Goal: Task Accomplishment & Management: Complete application form

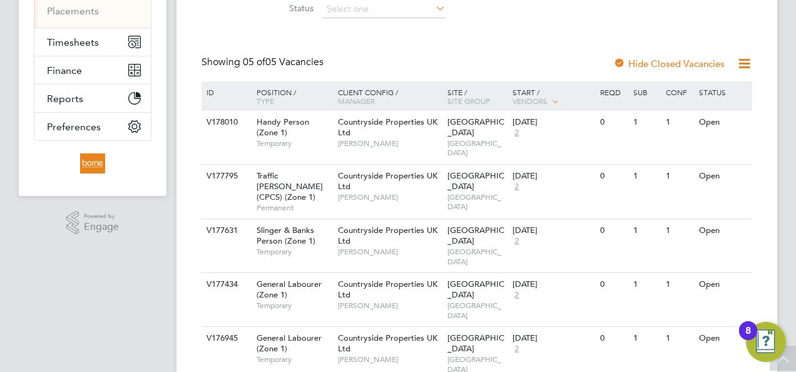
scroll to position [220, 0]
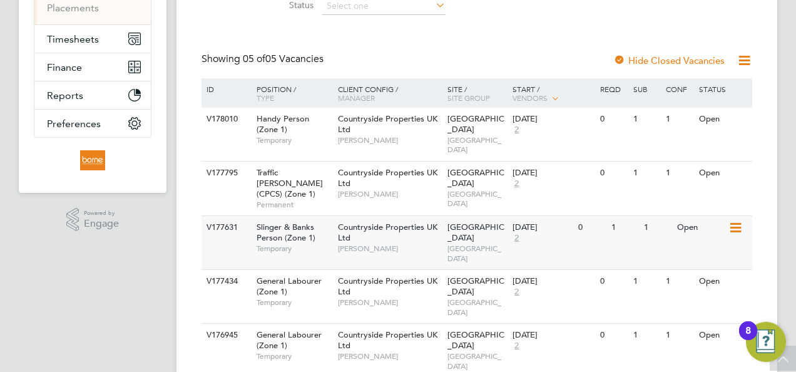
click at [442, 216] on div "Countryside Properties UK Ltd Liam D'unienville" at bounding box center [389, 237] width 109 height 43
click at [430, 270] on div "Countryside Properties UK Ltd Liam D'unienville" at bounding box center [389, 291] width 109 height 43
click at [382, 221] on span "Countryside Properties UK Ltd" at bounding box center [387, 231] width 99 height 21
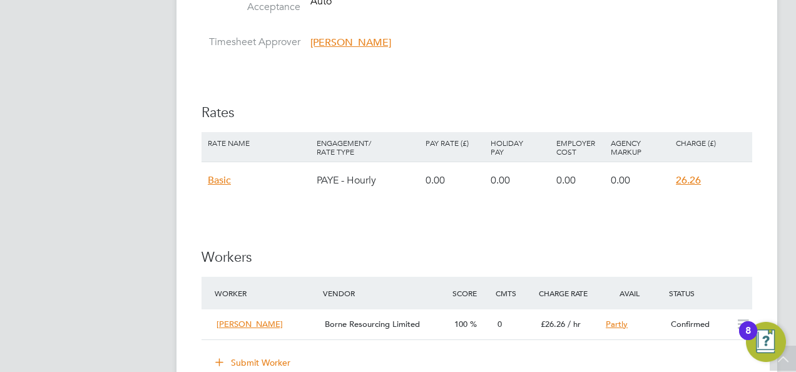
scroll to position [939, 0]
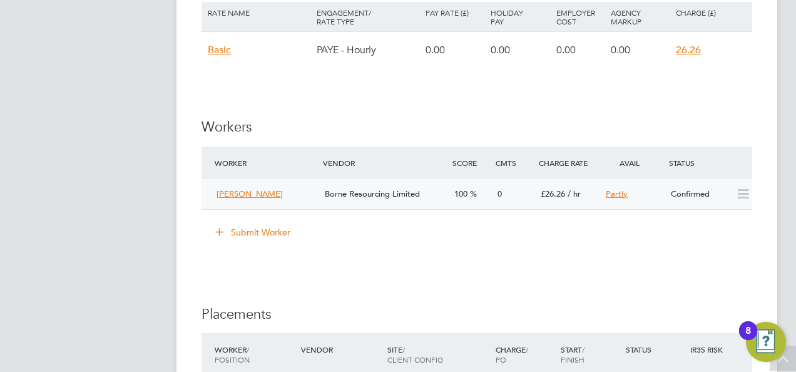
click at [527, 195] on div "0" at bounding box center [513, 194] width 43 height 21
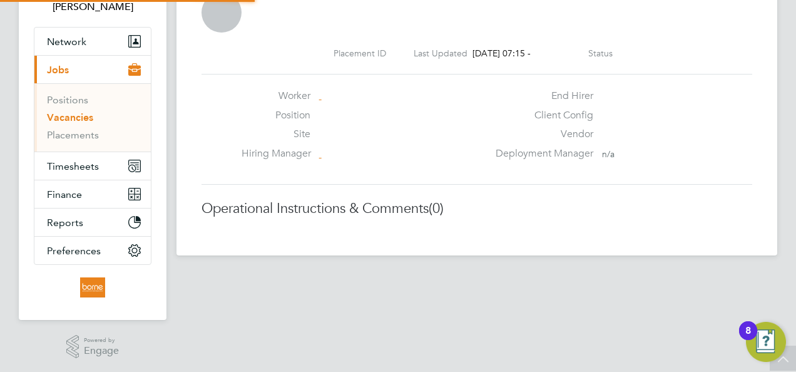
scroll to position [6, 6]
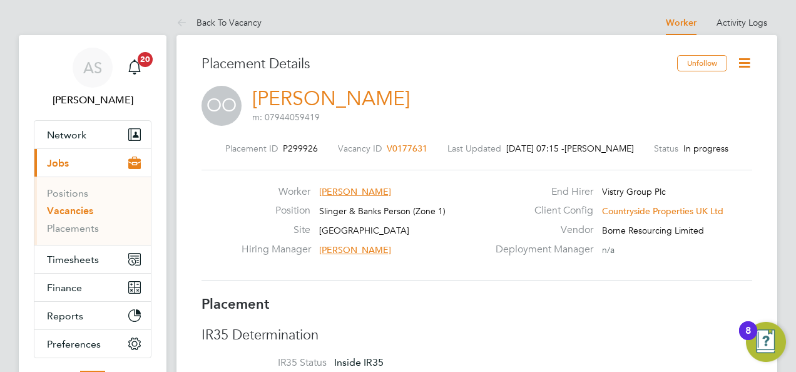
click at [740, 62] on icon at bounding box center [744, 63] width 16 height 16
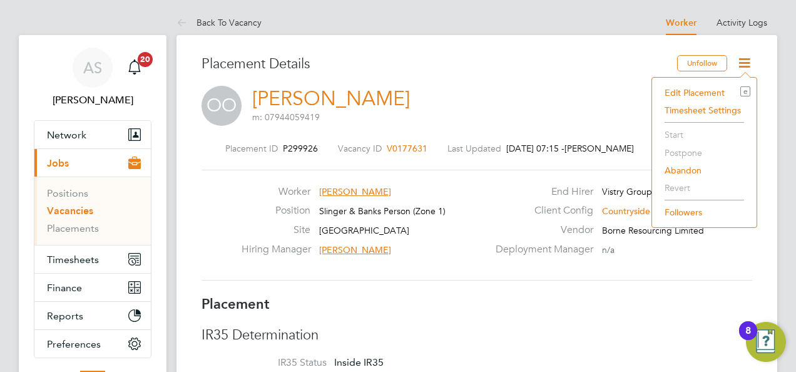
click at [589, 124] on div "OO Oladapo Oyelade m: 07944059419" at bounding box center [476, 107] width 551 height 43
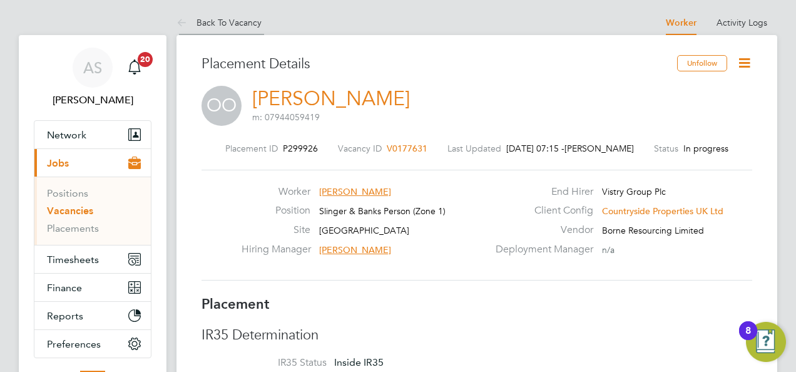
click at [181, 19] on icon at bounding box center [184, 24] width 16 height 16
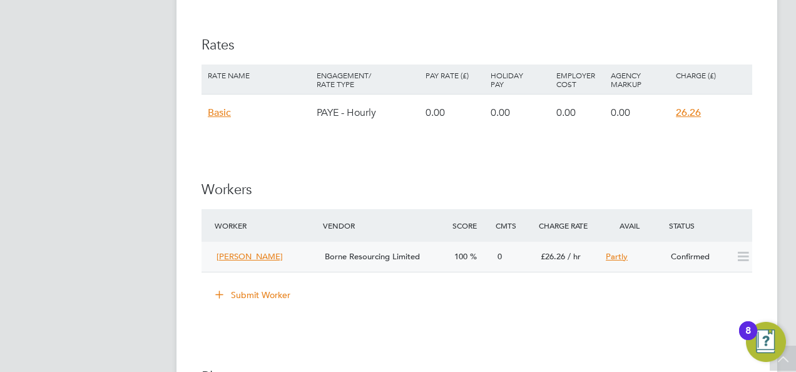
click at [529, 255] on div "0" at bounding box center [513, 257] width 43 height 21
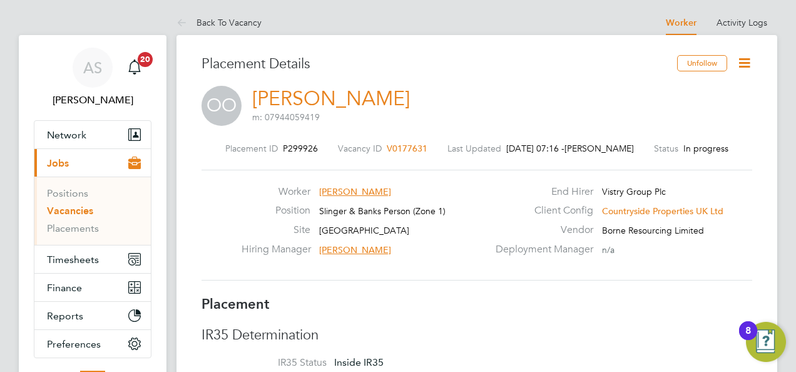
click at [742, 59] on icon at bounding box center [744, 63] width 16 height 16
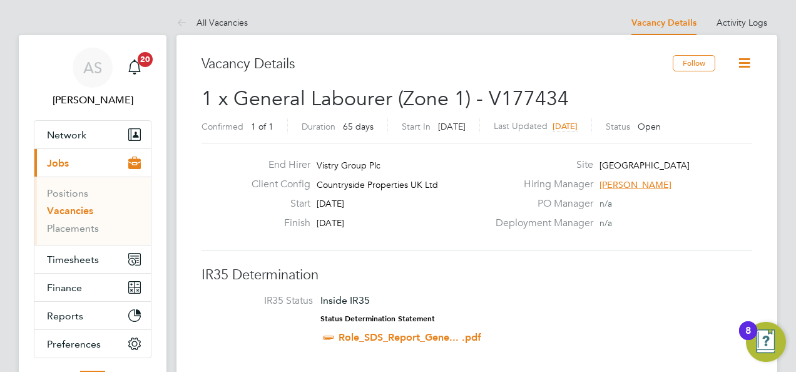
click at [352, 168] on span "Vistry Group Plc" at bounding box center [349, 165] width 64 height 11
click at [79, 135] on span "Network" at bounding box center [66, 135] width 39 height 12
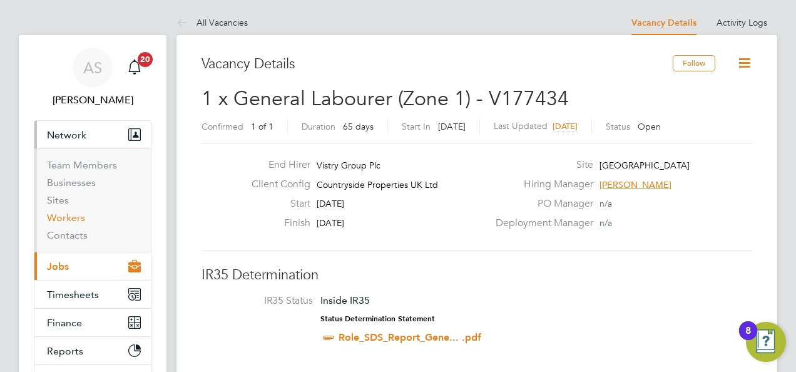
click at [63, 215] on link "Workers" at bounding box center [66, 217] width 38 height 12
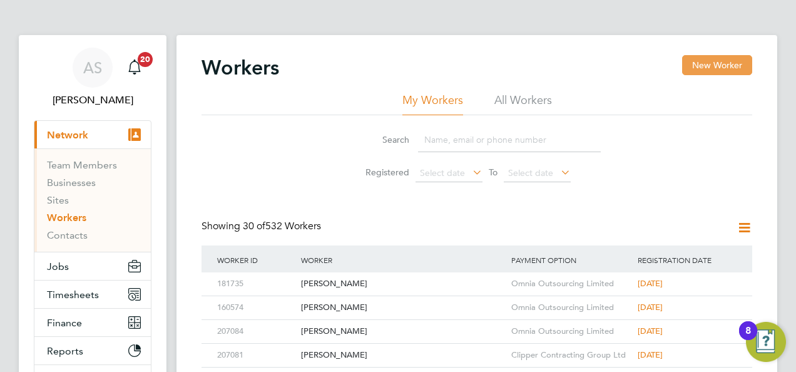
click at [720, 66] on button "New Worker" at bounding box center [717, 65] width 70 height 20
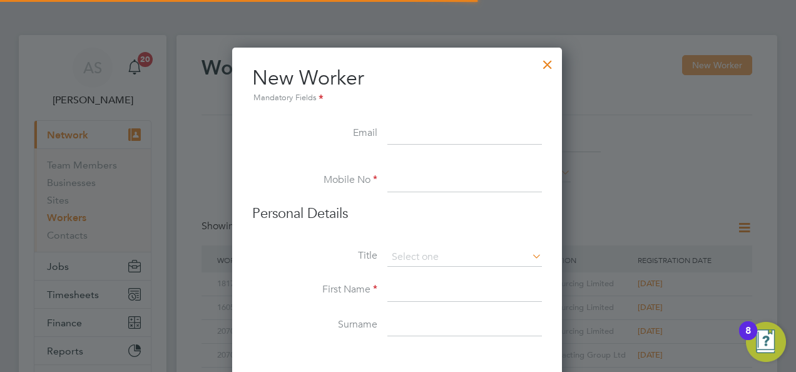
scroll to position [1059, 331]
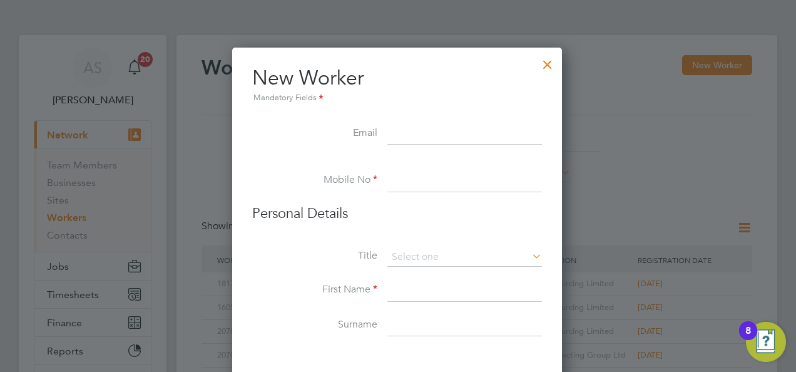
paste input "marioriviere28@gmail.com07435480905"
drag, startPoint x: 479, startPoint y: 131, endPoint x: 583, endPoint y: 134, distance: 103.9
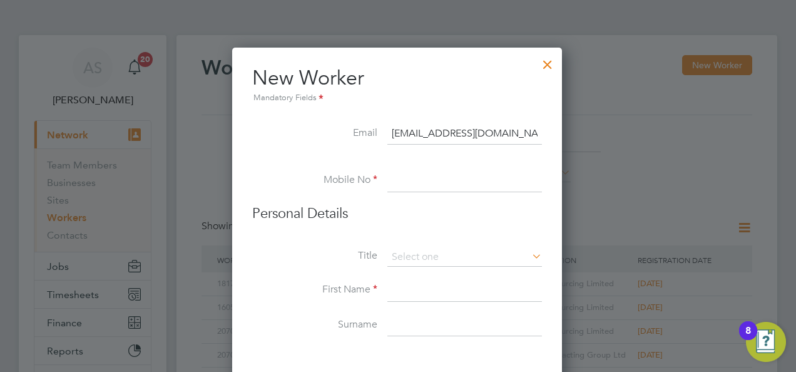
type input "marioriviere28@gmail.com"
paste input "07435480905"
type input "07435480905"
click at [451, 252] on input at bounding box center [464, 257] width 155 height 19
click at [444, 266] on li "Mr" at bounding box center [464, 273] width 155 height 16
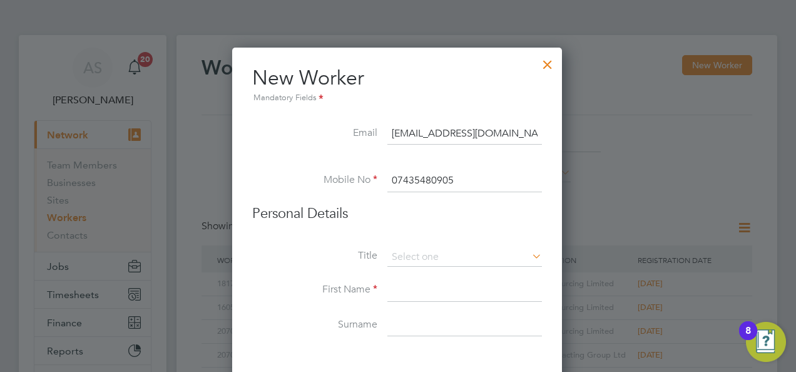
type input "Mr"
paste input "Mario Quincy Riviere"
drag, startPoint x: 456, startPoint y: 285, endPoint x: 517, endPoint y: 292, distance: 62.3
type input "Mario Quincy"
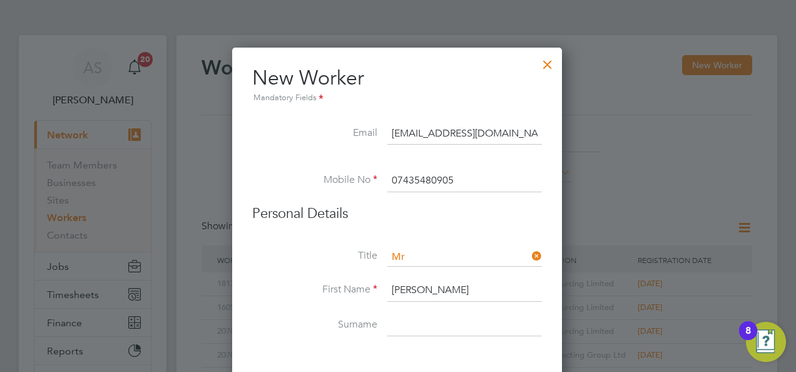
paste input "Riviere"
type input "Riviere"
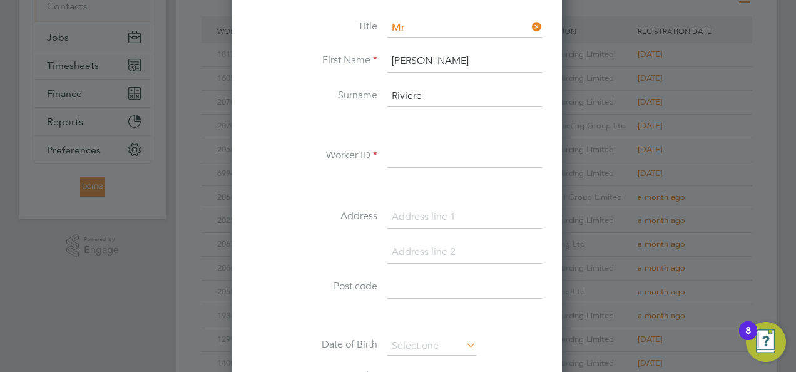
scroll to position [250, 0]
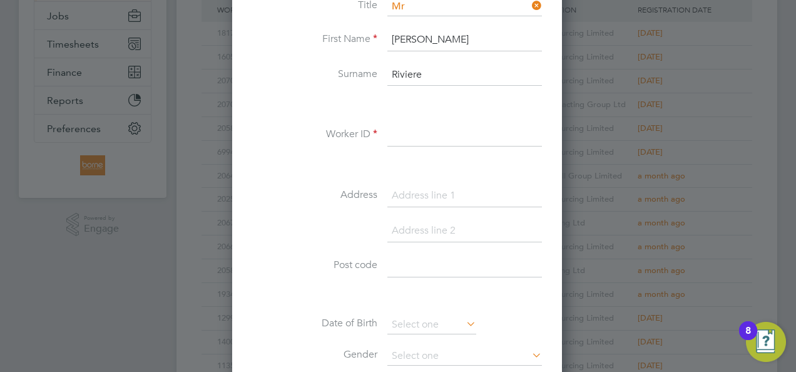
click at [440, 131] on input at bounding box center [464, 135] width 155 height 23
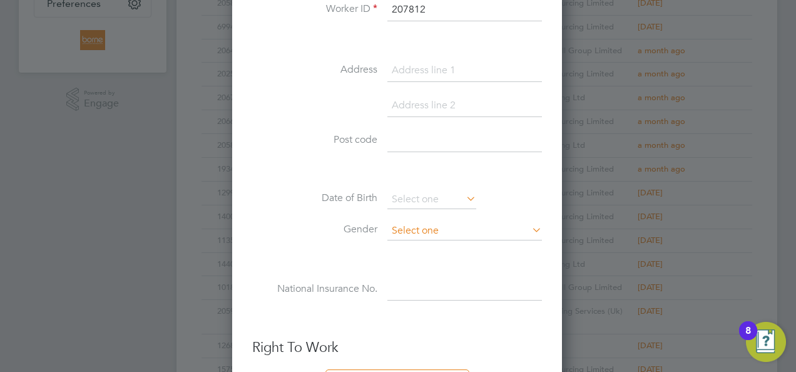
type input "207812"
click at [462, 232] on input at bounding box center [464, 230] width 155 height 19
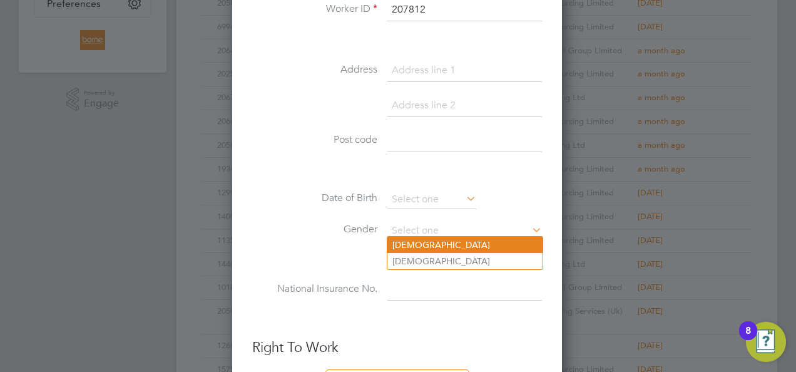
click at [459, 240] on li "Male" at bounding box center [464, 245] width 155 height 16
type input "Male"
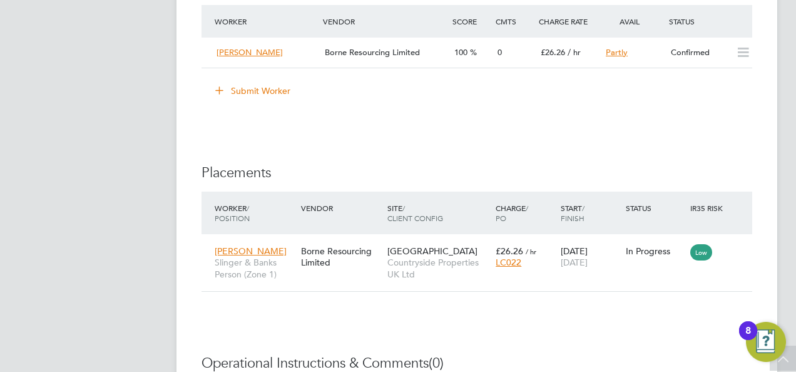
scroll to position [1126, 0]
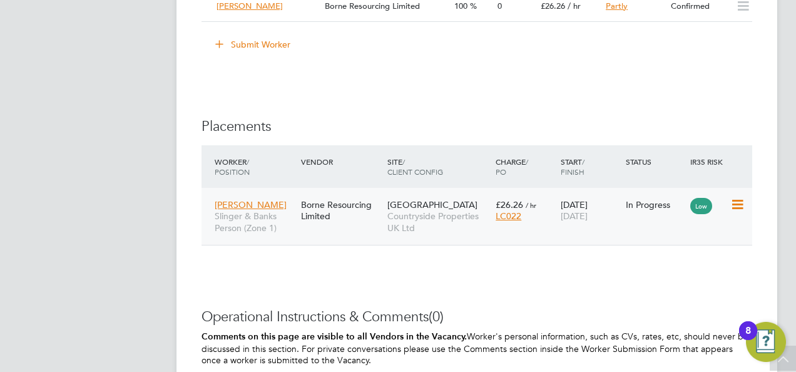
click at [423, 205] on span "[GEOGRAPHIC_DATA]" at bounding box center [432, 204] width 90 height 11
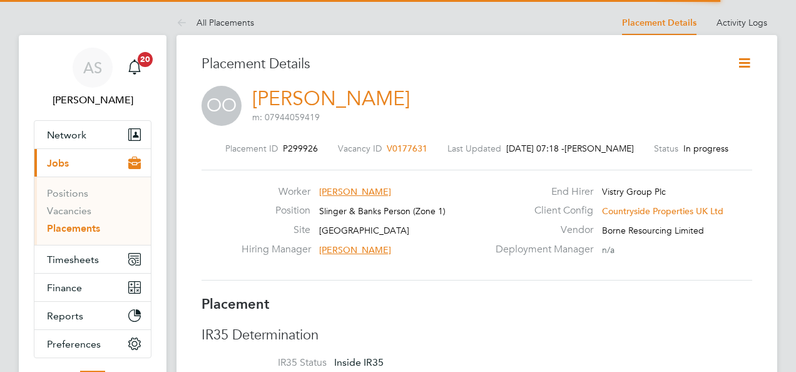
click at [746, 60] on icon at bounding box center [744, 63] width 16 height 16
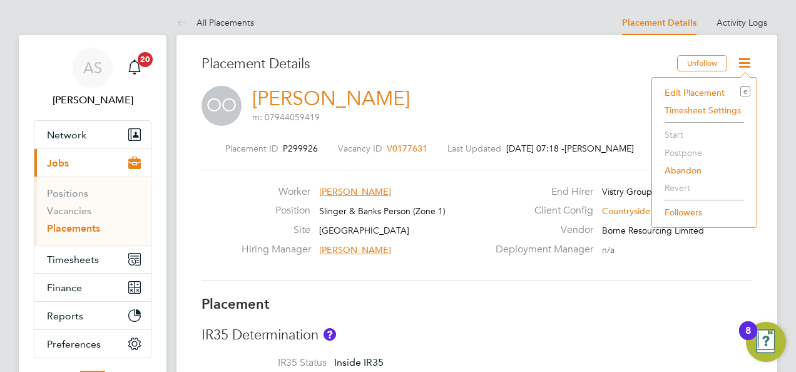
click at [573, 81] on div "Placement Details" at bounding box center [434, 70] width 466 height 31
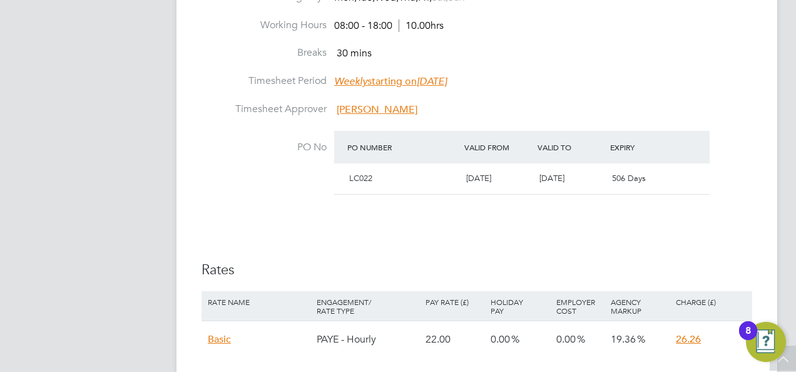
scroll to position [920, 0]
